Goal: Navigation & Orientation: Understand site structure

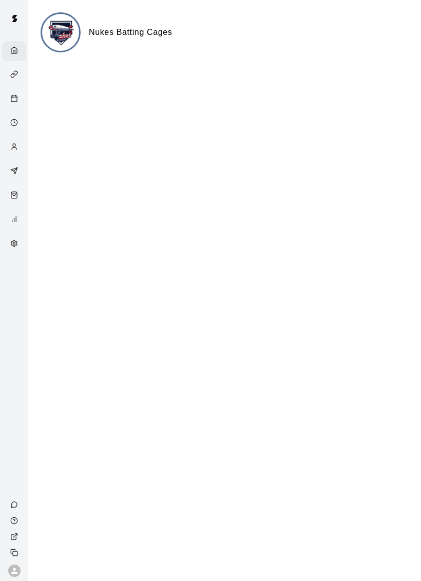
click at [237, 82] on html "Nukes Batting Cages / Close cross-small" at bounding box center [210, 41] width 421 height 82
click at [49, 40] on img at bounding box center [61, 33] width 39 height 39
click at [49, 43] on img at bounding box center [61, 33] width 39 height 39
click at [150, 38] on h6 "Nukes Batting Cages" at bounding box center [130, 32] width 83 height 13
click at [64, 34] on img at bounding box center [61, 33] width 39 height 39
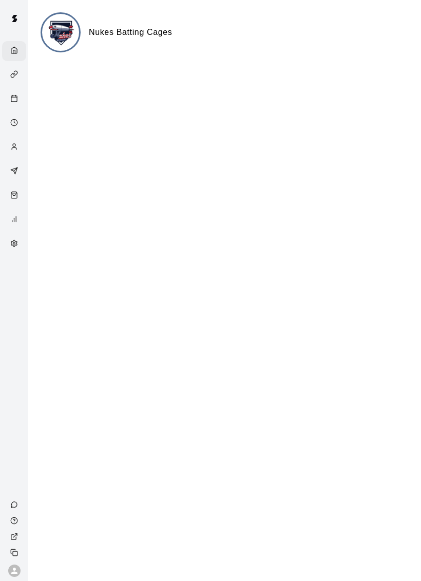
click at [16, 98] on rect "Calendar" at bounding box center [14, 99] width 6 height 6
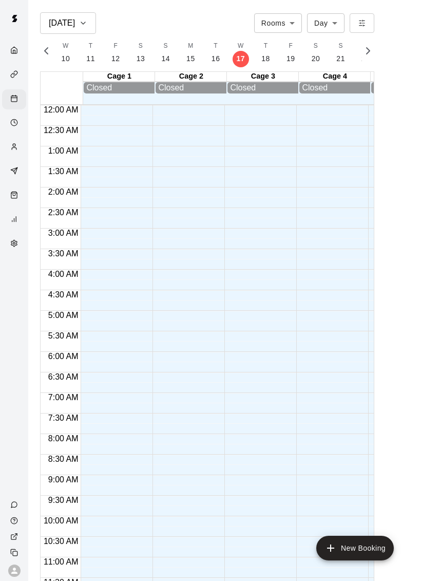
scroll to position [466, 0]
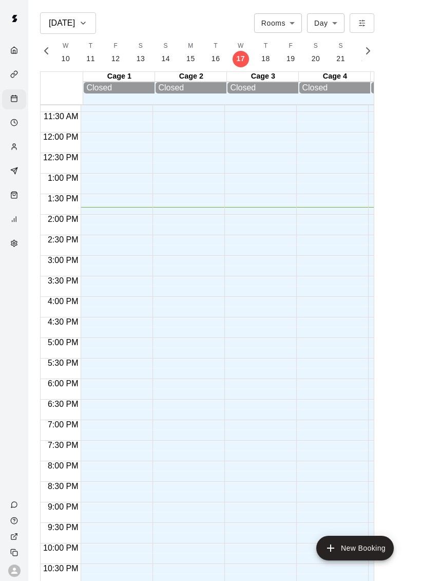
click at [20, 55] on div "Home" at bounding box center [16, 51] width 13 height 10
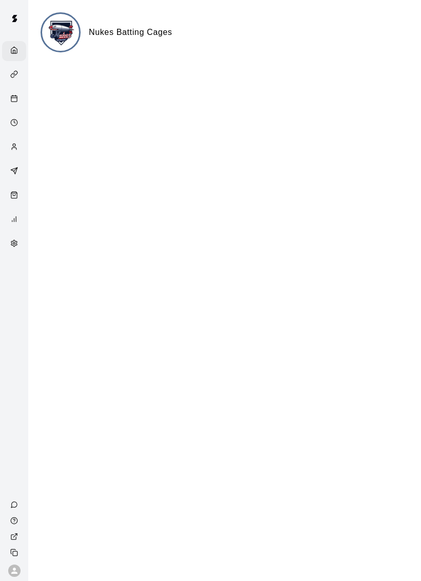
click at [16, 152] on div "Customers" at bounding box center [16, 148] width 13 height 10
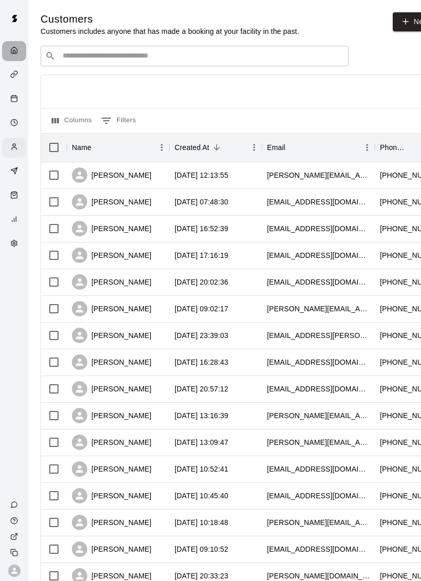
click at [12, 53] on icon "Home" at bounding box center [14, 50] width 8 height 8
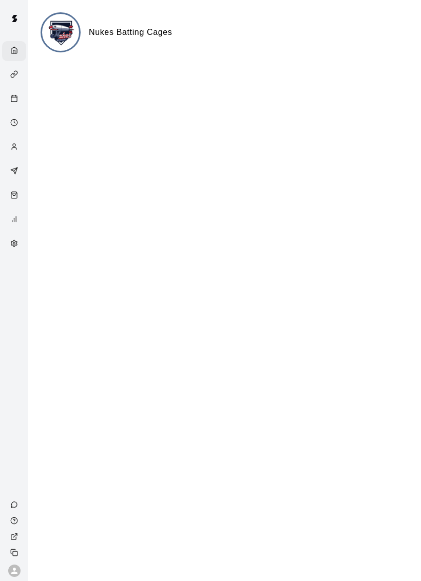
click at [63, 34] on img at bounding box center [61, 33] width 39 height 39
